Goal: Navigation & Orientation: Find specific page/section

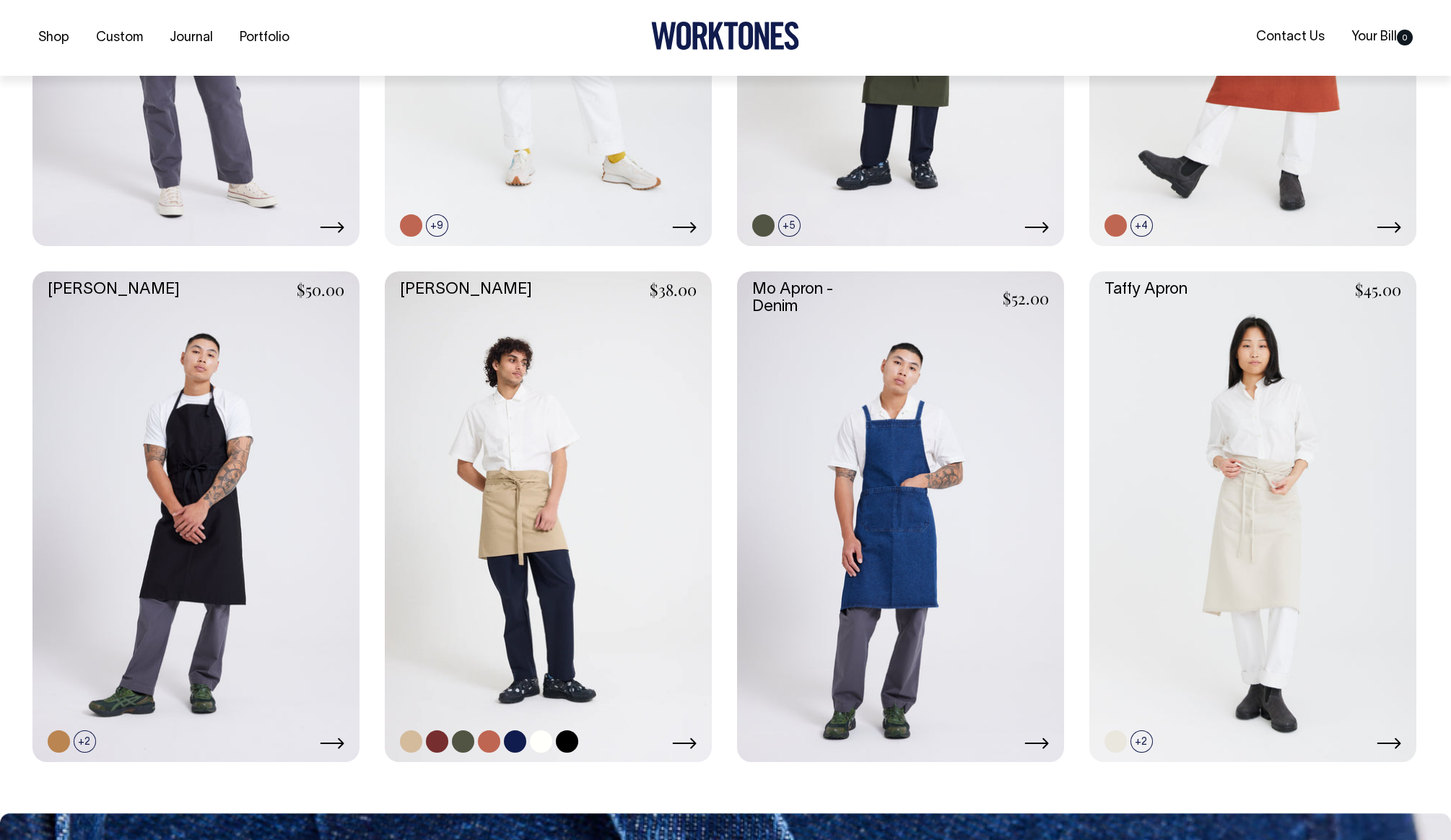
click at [519, 509] on link at bounding box center [548, 516] width 327 height 490
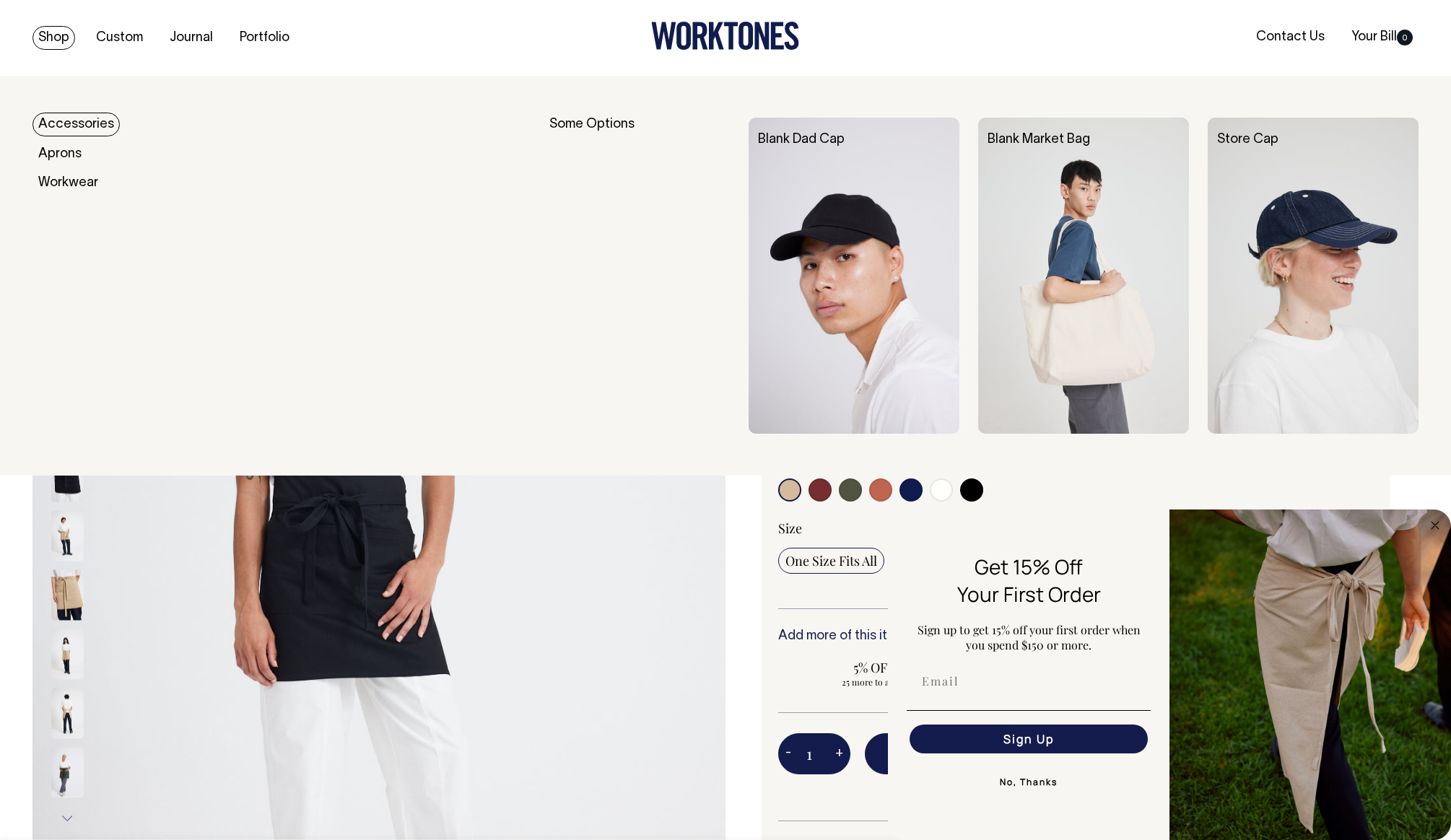
click at [52, 35] on link "Shop" at bounding box center [54, 38] width 43 height 24
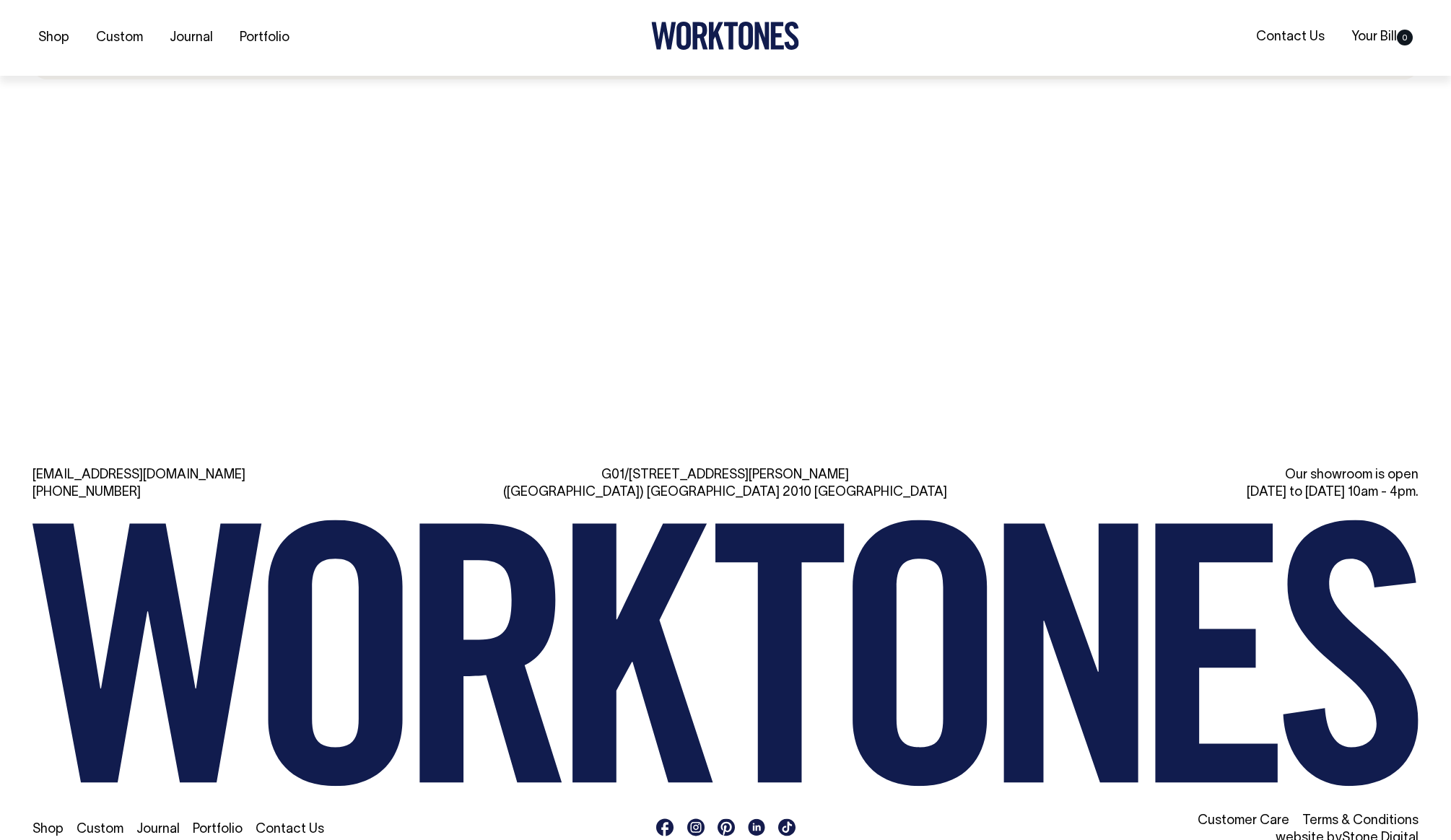
scroll to position [3461, 0]
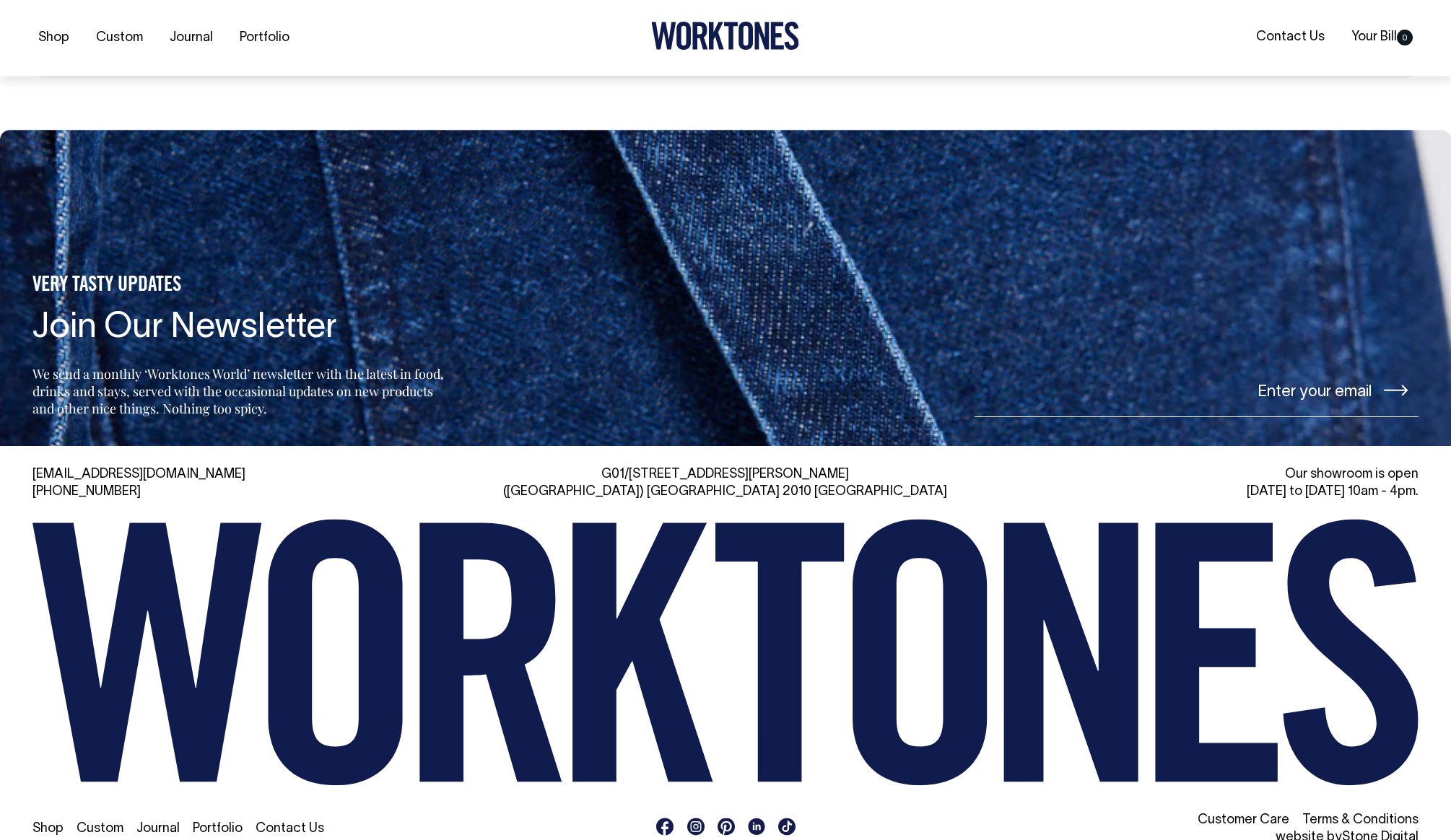
click at [276, 823] on link "Contact Us" at bounding box center [290, 829] width 68 height 12
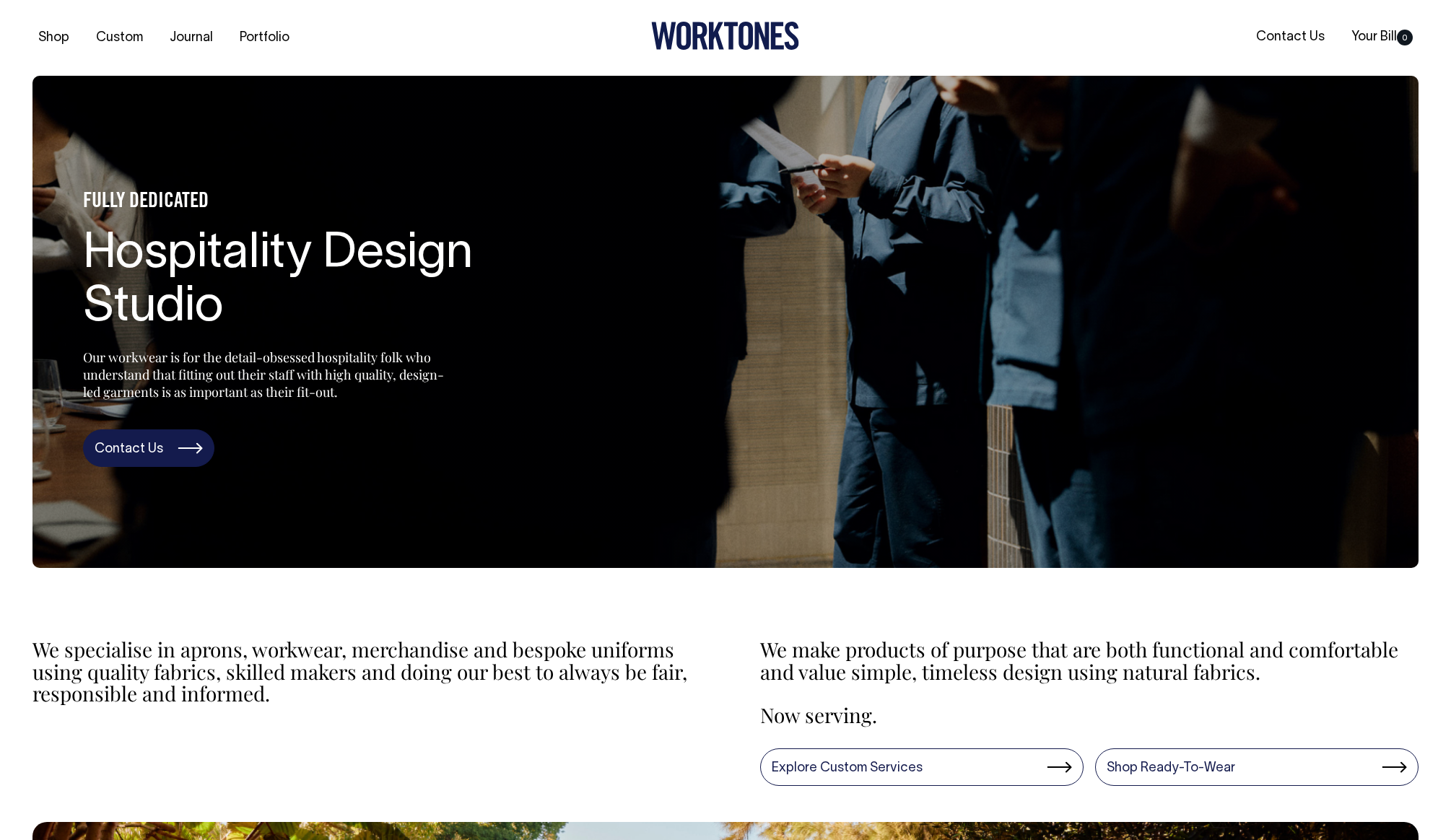
click at [141, 437] on link "Contact Us" at bounding box center [148, 448] width 131 height 38
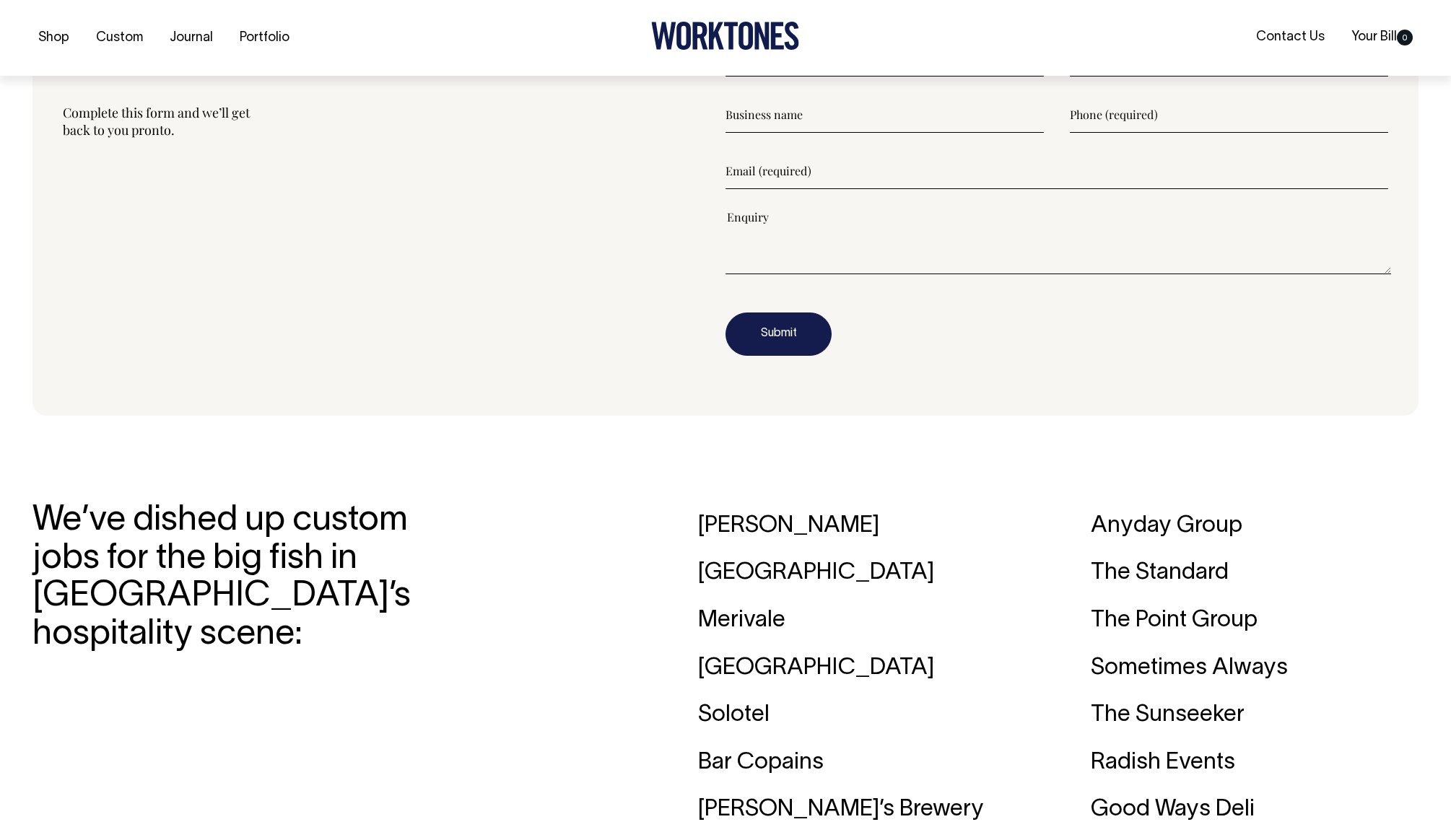
scroll to position [2024, 0]
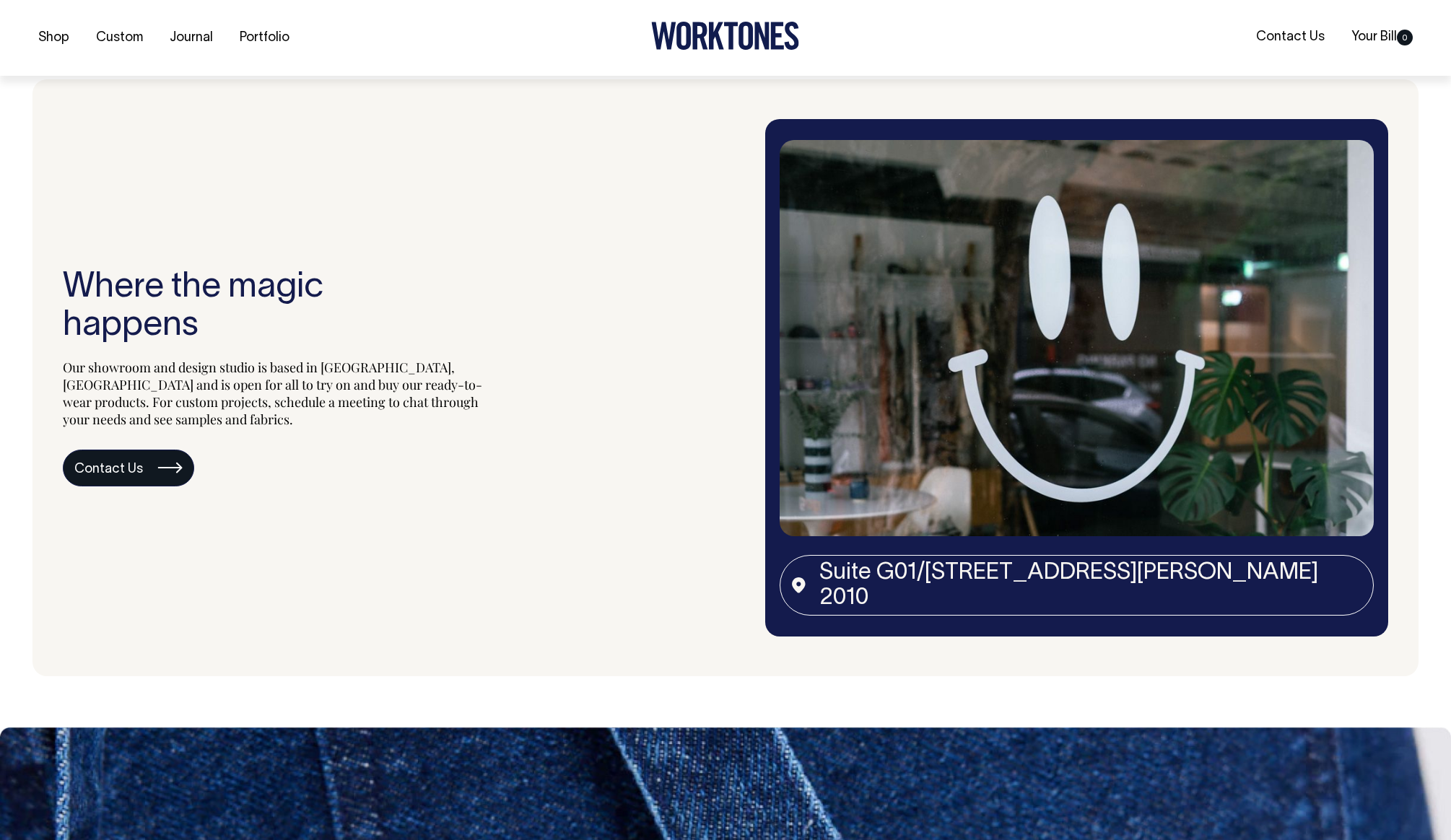
click at [130, 449] on link "Contact Us" at bounding box center [129, 468] width 131 height 38
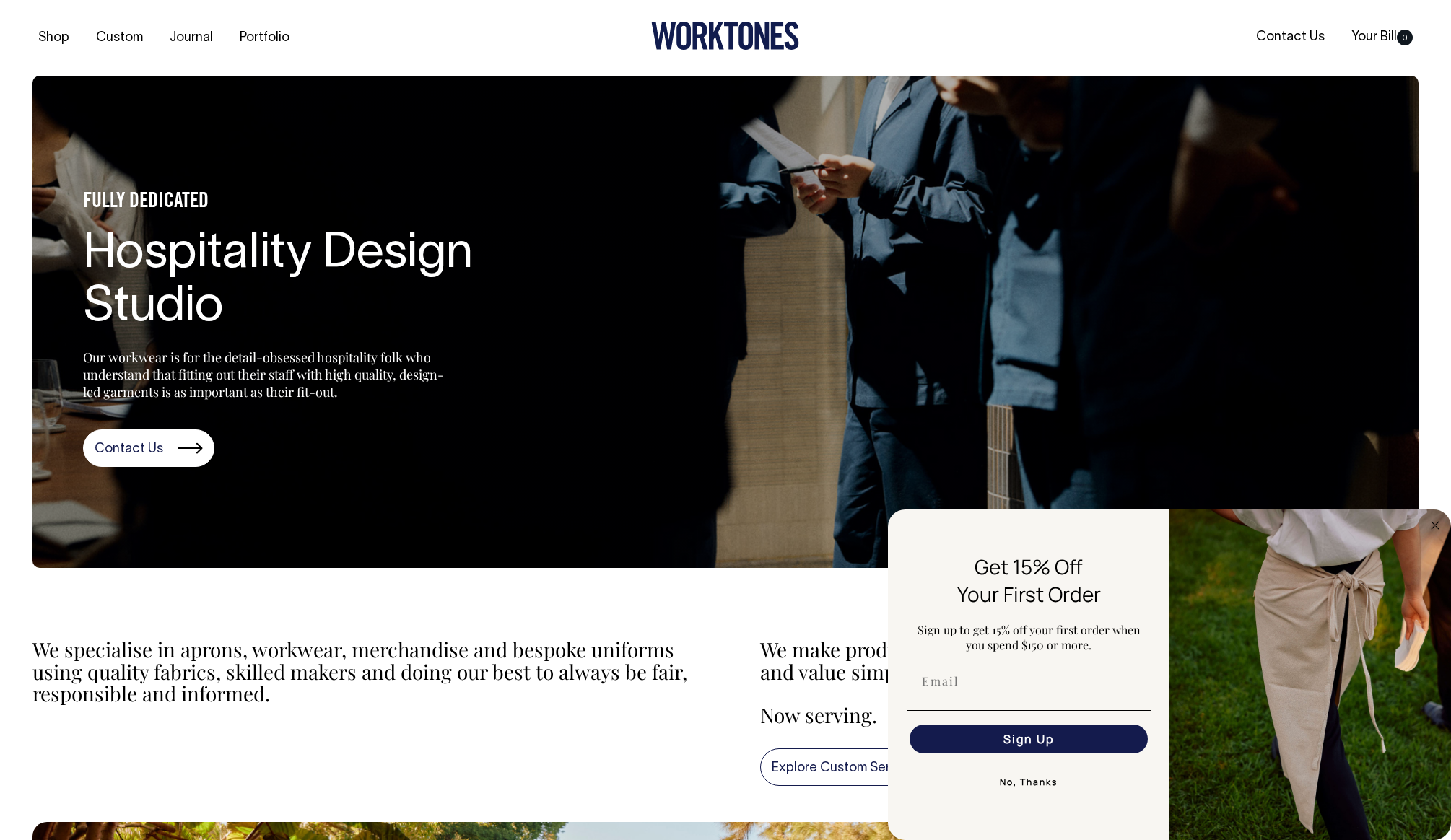
scroll to position [0, 0]
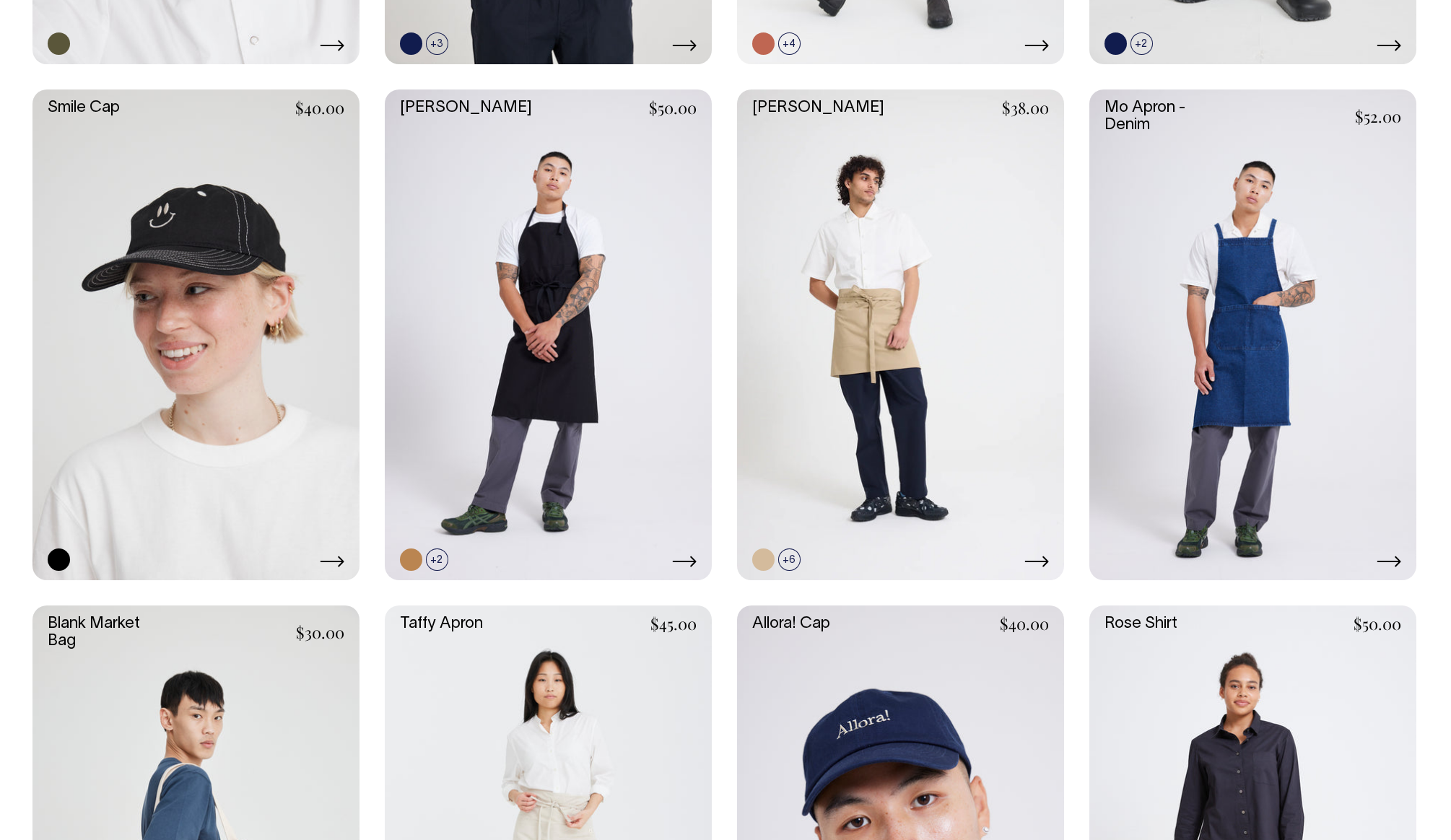
scroll to position [1883, 0]
